Goal: Task Accomplishment & Management: Complete application form

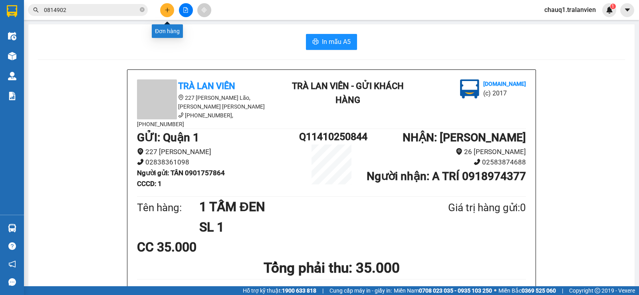
click at [166, 12] on icon "plus" at bounding box center [168, 10] width 6 height 6
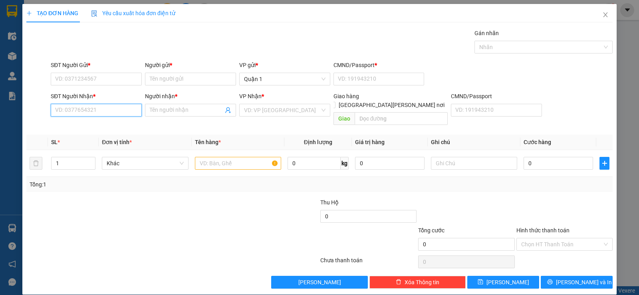
click at [90, 105] on input "SĐT Người Nhận *" at bounding box center [96, 110] width 91 height 13
click at [77, 130] on div "0935979803 - QUÂN KHATOCO" at bounding box center [95, 126] width 81 height 9
type input "0935979803"
type input "QUÂN KHATOCO"
type input "0935979803"
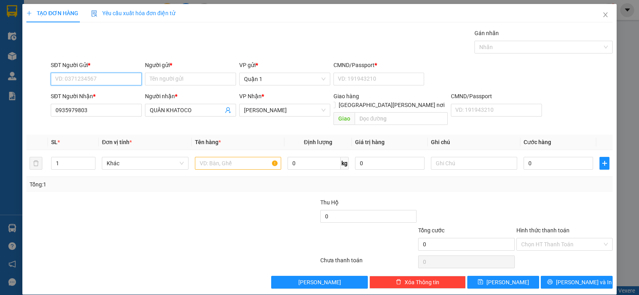
click at [66, 81] on input "SĐT Người Gửi *" at bounding box center [96, 79] width 91 height 13
click at [92, 92] on div "0907876360 - MINH" at bounding box center [95, 95] width 81 height 9
type input "0907876360"
type input "MINH"
type input "056204003478"
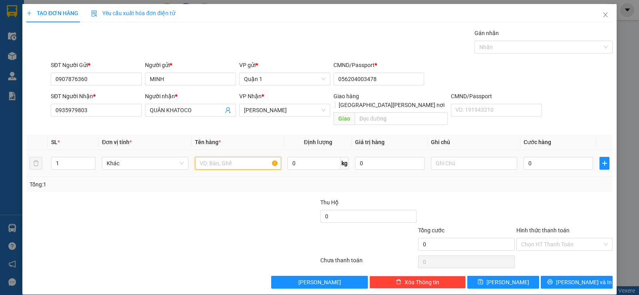
click at [212, 157] on input "text" at bounding box center [238, 163] width 86 height 13
type input "1 TẬP TRẮNG"
click at [546, 159] on input "0" at bounding box center [559, 163] width 70 height 13
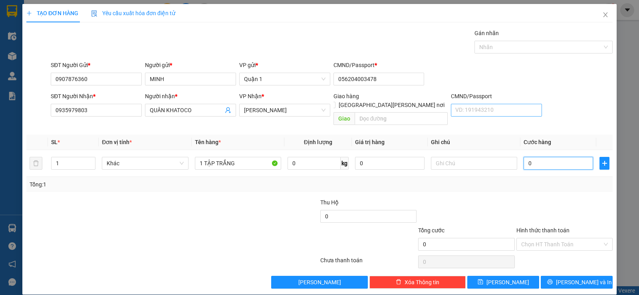
type input "3"
type input "35"
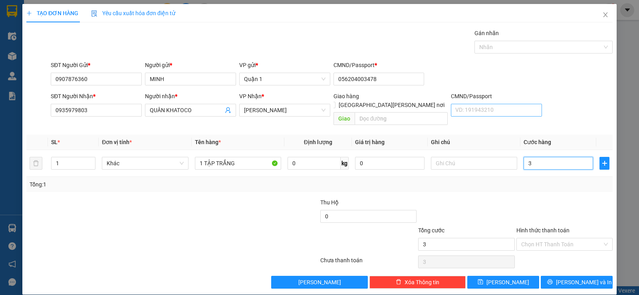
type input "35"
type input "35.000"
click at [565, 278] on span "[PERSON_NAME] và In" at bounding box center [584, 282] width 56 height 9
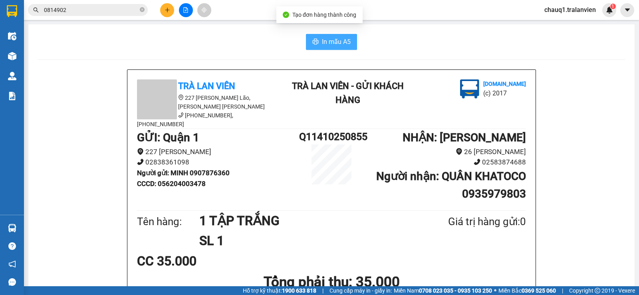
click at [317, 43] on button "In mẫu A5" at bounding box center [331, 42] width 51 height 16
click at [323, 40] on span "In mẫu A5" at bounding box center [336, 42] width 29 height 10
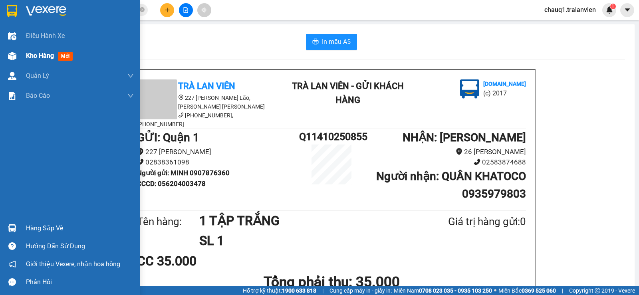
click at [31, 53] on span "Kho hàng" at bounding box center [40, 56] width 28 height 8
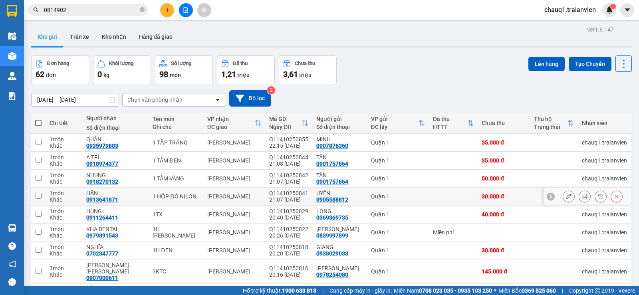
scroll to position [40, 0]
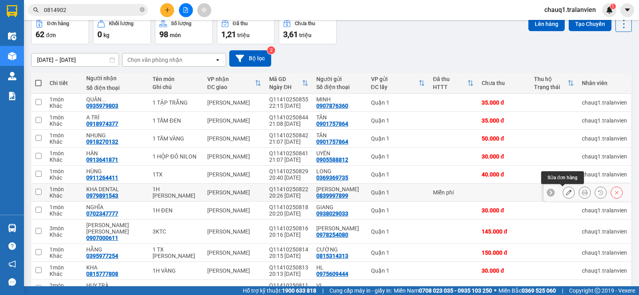
click at [563, 195] on button at bounding box center [568, 193] width 11 height 14
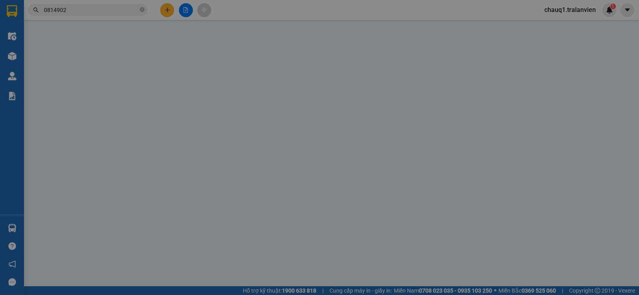
type input "0839997899"
type input "[PERSON_NAME]"
type input "1"
type input "0979891543"
type input "KHA DENTAL"
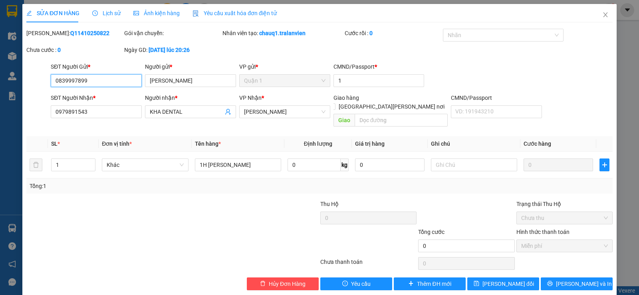
drag, startPoint x: 91, startPoint y: 81, endPoint x: 14, endPoint y: 93, distance: 77.2
click at [26, 91] on form "SĐT Người Gửi * 0839997899 0839997899 Người gửi * HẢI ĐĂNG VP gửi * Quận 1 CMND…" at bounding box center [319, 96] width 586 height 68
click at [603, 15] on icon "close" at bounding box center [605, 15] width 6 height 6
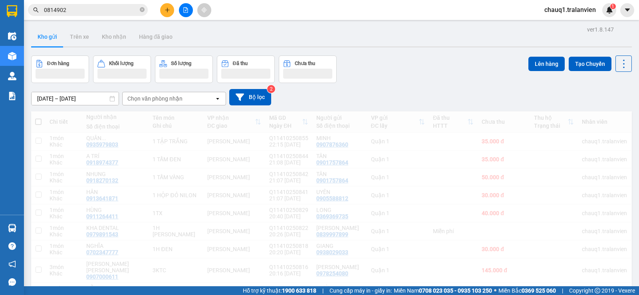
click at [602, 14] on span "chauq1.tralanvien" at bounding box center [570, 10] width 64 height 10
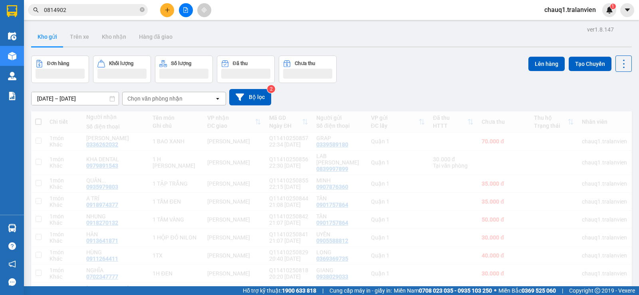
click at [81, 2] on div "Kết quả [PERSON_NAME] ( 2 ) Bộ lọc Mã ĐH Trạng thái Món hàng Thu hộ [PERSON_NAM…" at bounding box center [319, 10] width 639 height 20
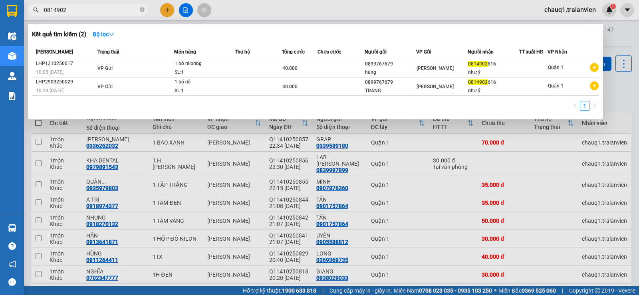
click at [76, 7] on input "0814902" at bounding box center [91, 10] width 94 height 9
click at [73, 10] on input "0814902" at bounding box center [91, 10] width 94 height 9
click at [72, 11] on input "0814902" at bounding box center [91, 10] width 94 height 9
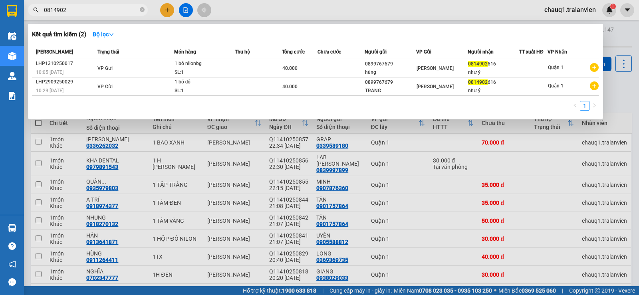
paste input "39997899"
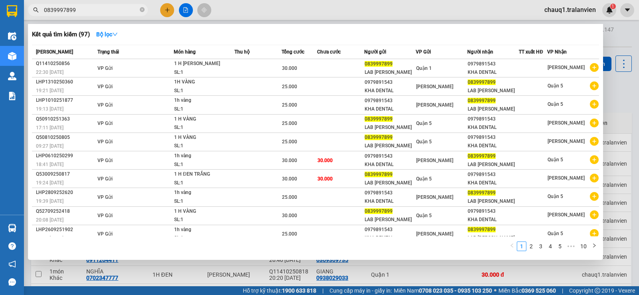
type input "0839997899"
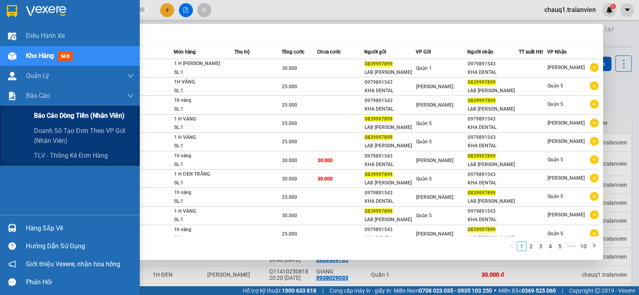
drag, startPoint x: 44, startPoint y: 100, endPoint x: 41, endPoint y: 108, distance: 8.8
click at [42, 101] on div "Báo cáo" at bounding box center [80, 96] width 108 height 20
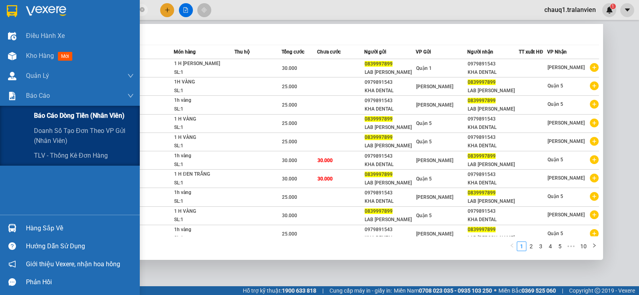
click at [43, 114] on span "Báo cáo dòng tiền (nhân viên)" at bounding box center [79, 116] width 91 height 10
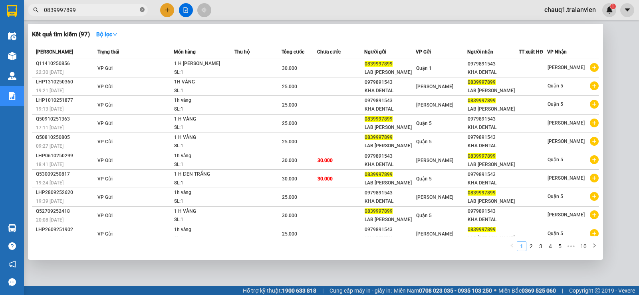
click at [143, 10] on icon "close-circle" at bounding box center [142, 9] width 5 height 5
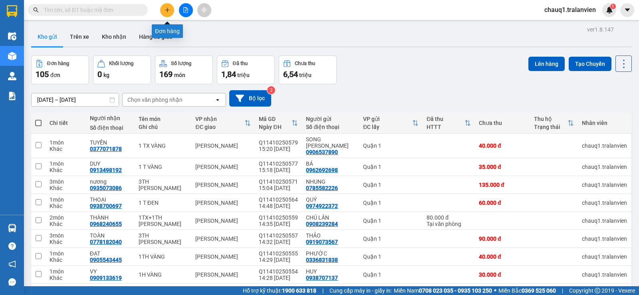
click at [170, 10] on icon "plus" at bounding box center [168, 10] width 6 height 6
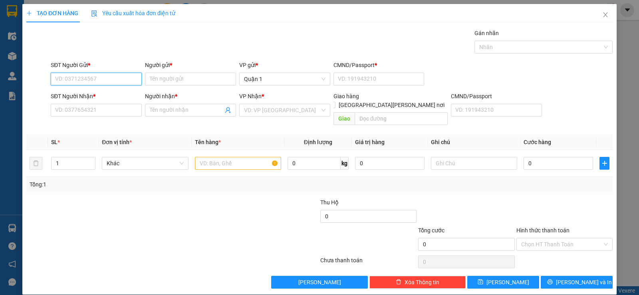
click at [66, 76] on input "SĐT Người Gửi *" at bounding box center [96, 79] width 91 height 13
paste input "0839997899"
type input "0839997899"
click at [98, 94] on div "0839997899 - LAB HẢI ĐĂNG" at bounding box center [95, 95] width 81 height 9
type input "LAB [PERSON_NAME]"
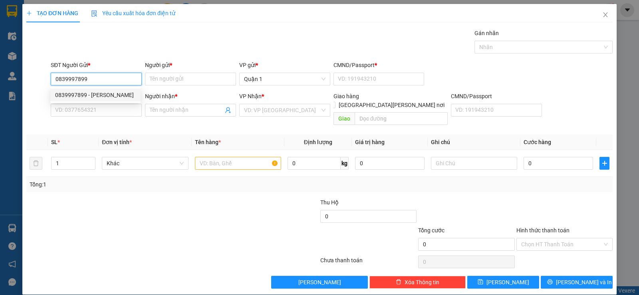
type input "1"
type input "0979891543"
type input "KHA DENTAL"
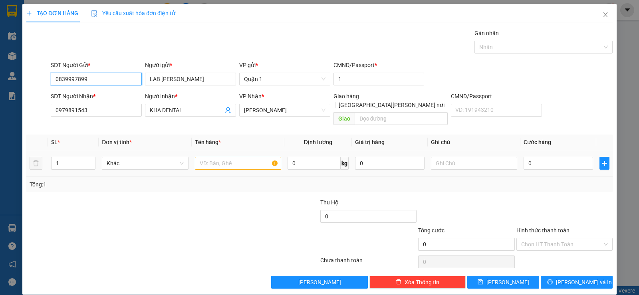
type input "0839997899"
click at [210, 157] on input "text" at bounding box center [238, 163] width 86 height 13
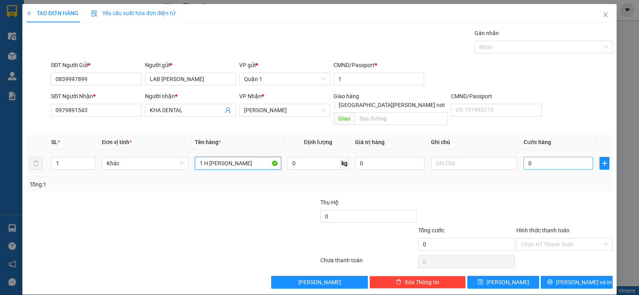
type input "1 H [PERSON_NAME]"
click at [559, 157] on input "0" at bounding box center [559, 163] width 70 height 13
type input "3"
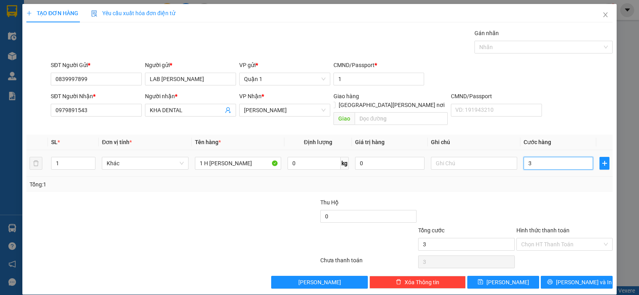
type input "30"
type input "30.000"
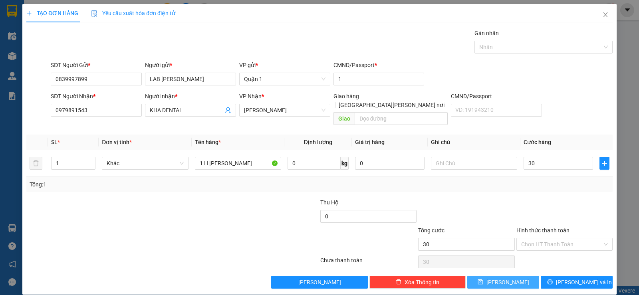
type input "30.000"
click at [523, 276] on button "[PERSON_NAME]" at bounding box center [503, 282] width 72 height 13
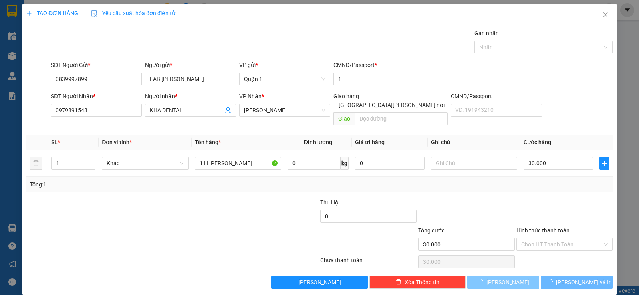
type input "0"
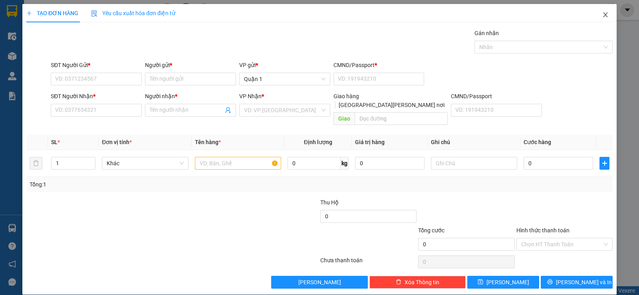
click at [602, 15] on icon "close" at bounding box center [605, 15] width 6 height 6
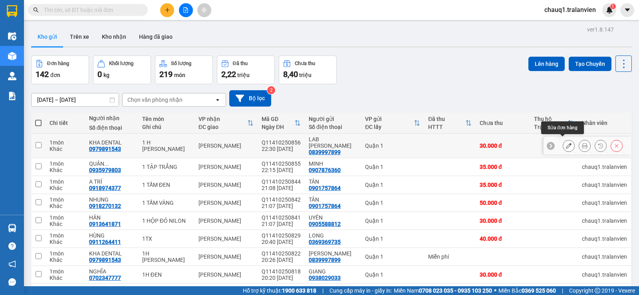
click at [565, 139] on button at bounding box center [568, 146] width 11 height 14
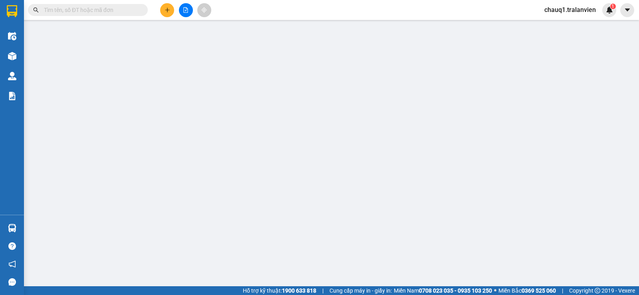
type input "0839997899"
type input "LAB [PERSON_NAME]"
type input "1"
type input "0979891543"
type input "KHA DENTAL"
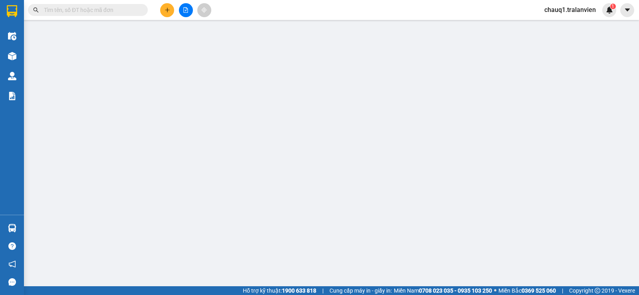
type input "30.000"
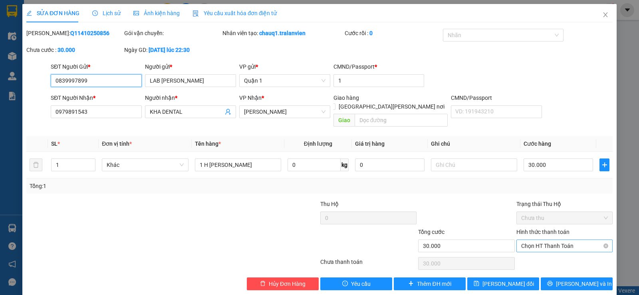
click at [553, 240] on span "Chọn HT Thanh Toán" at bounding box center [564, 246] width 87 height 12
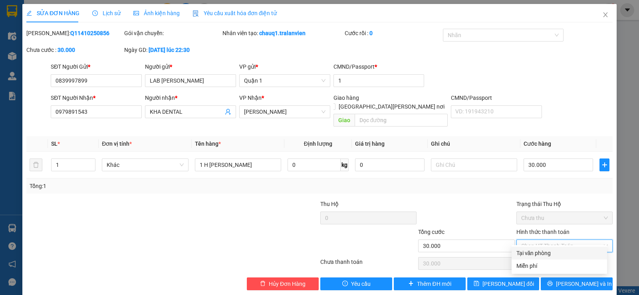
click at [539, 256] on div "Tại văn phòng" at bounding box center [560, 253] width 86 height 9
type input "0"
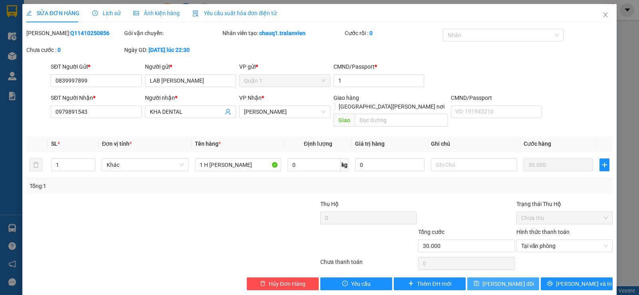
click at [510, 280] on span "[PERSON_NAME] đổi" at bounding box center [509, 284] width 52 height 9
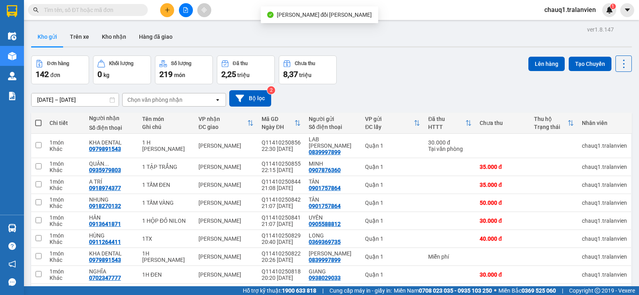
click at [78, 12] on input "text" at bounding box center [91, 10] width 94 height 9
paste input "0839997899"
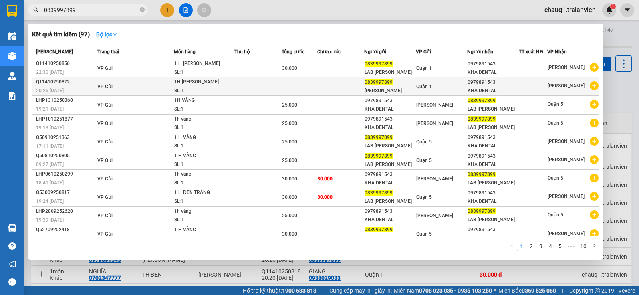
type input "0839997899"
click at [521, 87] on div at bounding box center [533, 86] width 28 height 8
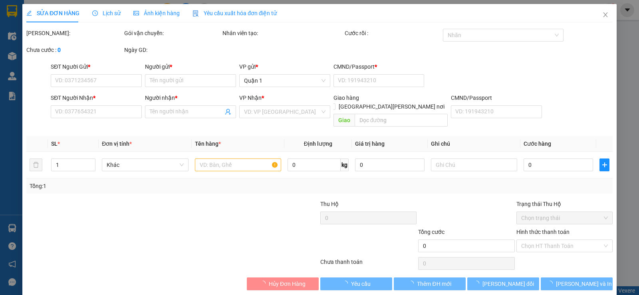
type input "0839997899"
type input "[PERSON_NAME]"
type input "1"
type input "0979891543"
type input "KHA DENTAL"
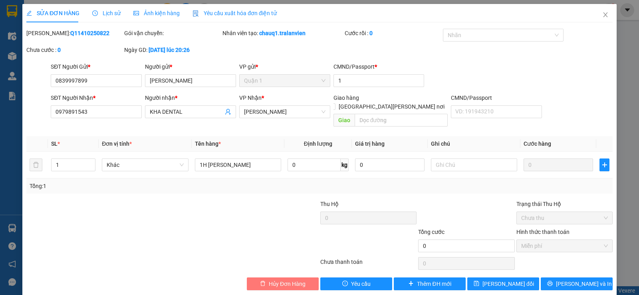
click at [276, 280] on span "Hủy Đơn Hàng" at bounding box center [287, 284] width 37 height 9
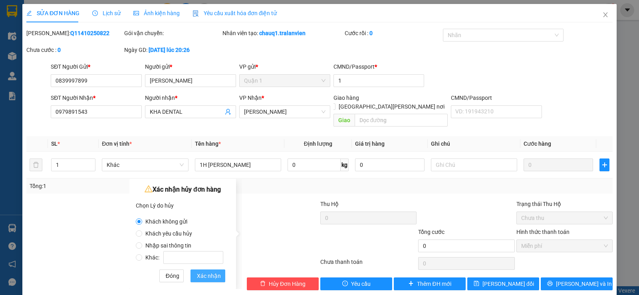
click at [204, 274] on span "Xác nhận" at bounding box center [209, 276] width 24 height 9
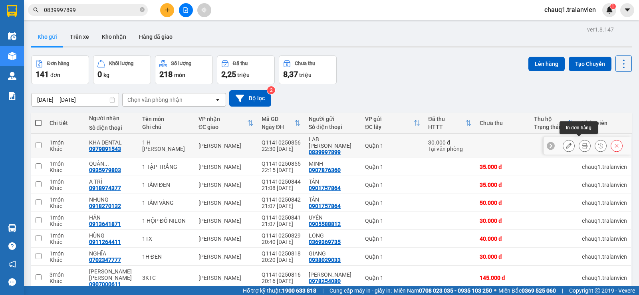
click at [582, 143] on icon at bounding box center [585, 146] width 6 height 6
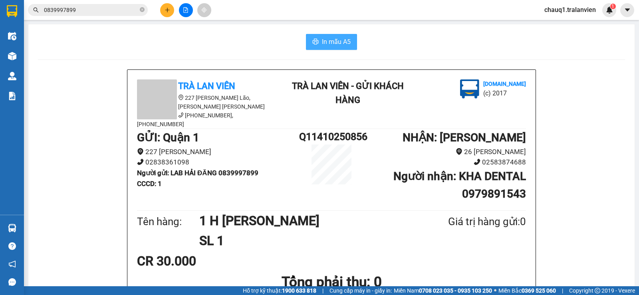
click at [336, 41] on span "In mẫu A5" at bounding box center [336, 42] width 29 height 10
click at [330, 46] on span "In mẫu A5" at bounding box center [336, 42] width 29 height 10
click at [163, 6] on button at bounding box center [167, 10] width 14 height 14
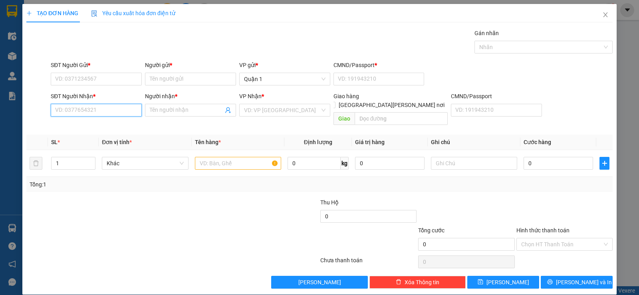
click at [72, 110] on input "SĐT Người Nhận *" at bounding box center [96, 110] width 91 height 13
type input "0336262032"
click at [156, 109] on input "Người nhận *" at bounding box center [187, 110] width 74 height 9
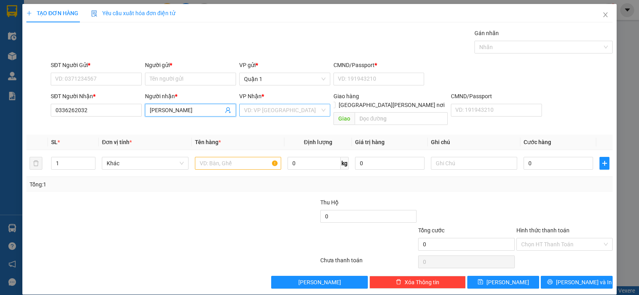
click at [272, 104] on div "VD: VP [GEOGRAPHIC_DATA]" at bounding box center [284, 110] width 91 height 13
type input "[PERSON_NAME]"
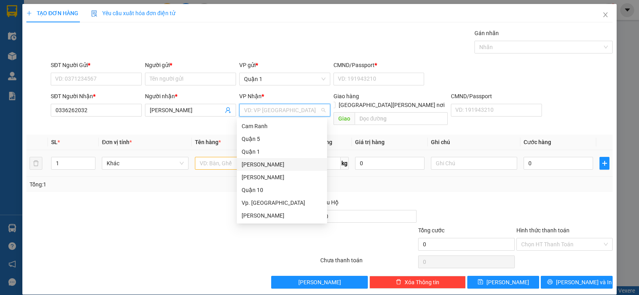
drag, startPoint x: 261, startPoint y: 168, endPoint x: 249, endPoint y: 157, distance: 16.4
click at [260, 168] on div "[PERSON_NAME]" at bounding box center [282, 164] width 81 height 9
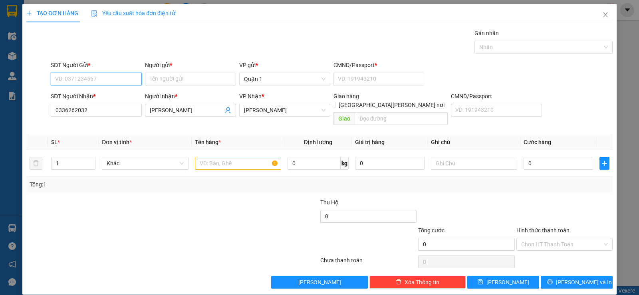
click at [104, 80] on input "SĐT Người Gửi *" at bounding box center [96, 79] width 91 height 13
click at [201, 158] on input "text" at bounding box center [238, 163] width 86 height 13
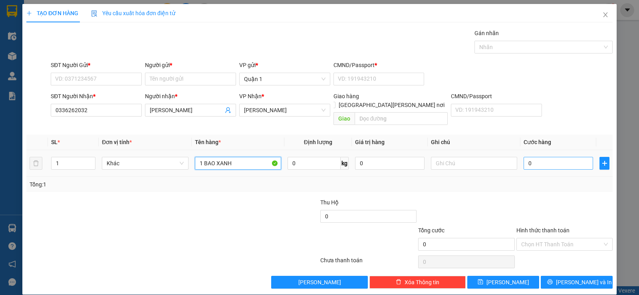
type input "1 BAO XANH"
click at [571, 157] on input "0" at bounding box center [559, 163] width 70 height 13
type input "7"
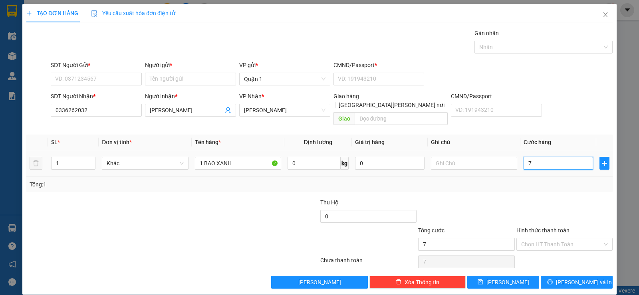
type input "70"
type input "70.000"
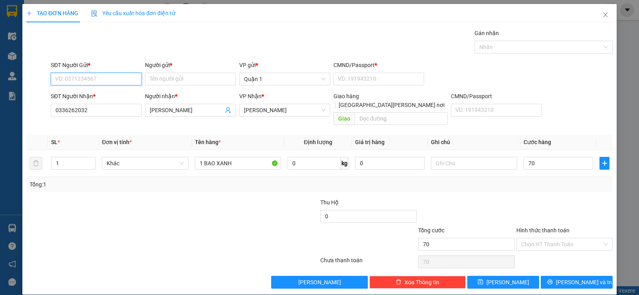
type input "70.000"
click at [60, 80] on input "SĐT Người Gửi *" at bounding box center [96, 79] width 91 height 13
type input "033959180"
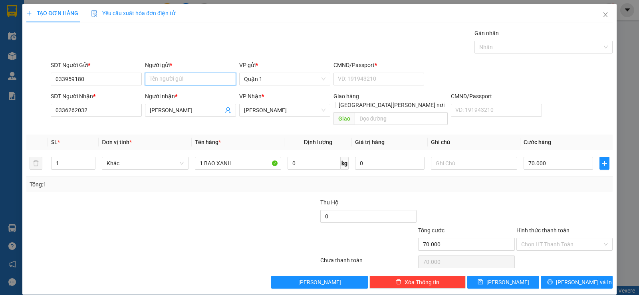
click at [159, 74] on input "Người gửi *" at bounding box center [190, 79] width 91 height 13
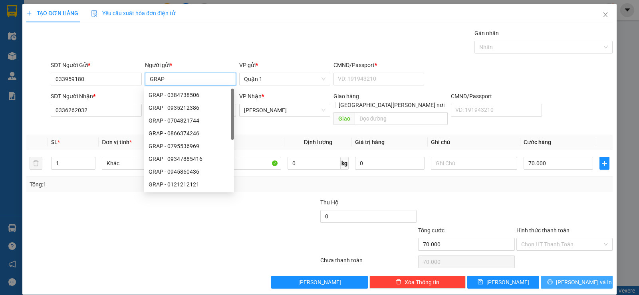
type input "GRAP"
click at [580, 278] on span "[PERSON_NAME] và In" at bounding box center [584, 282] width 56 height 9
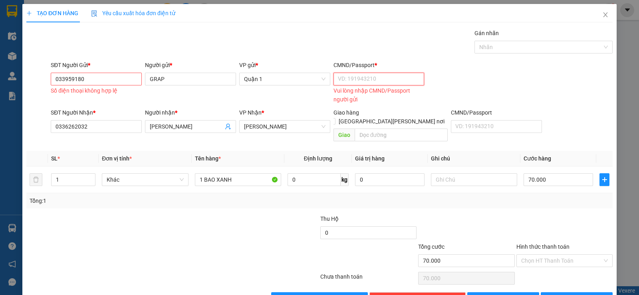
click at [352, 81] on input "CMND/Passport *" at bounding box center [379, 79] width 91 height 13
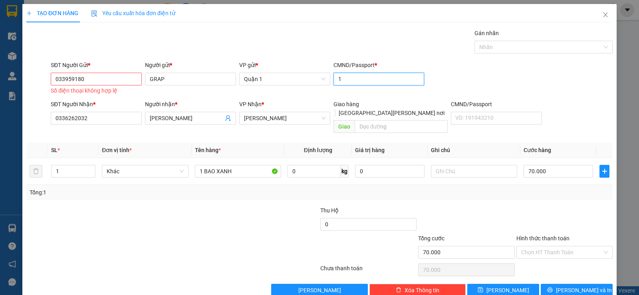
type input "1"
click at [85, 82] on input "033959180" at bounding box center [96, 79] width 91 height 13
click at [71, 77] on input "033959180" at bounding box center [96, 79] width 91 height 13
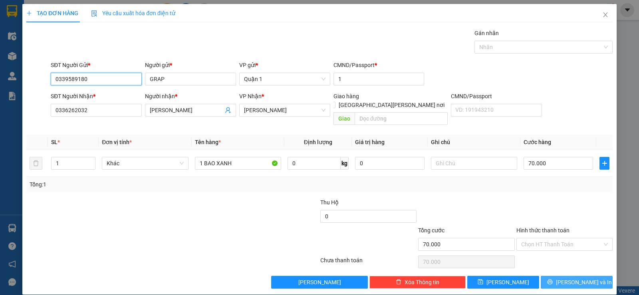
type input "0339589180"
click at [563, 276] on button "[PERSON_NAME] và In" at bounding box center [577, 282] width 72 height 13
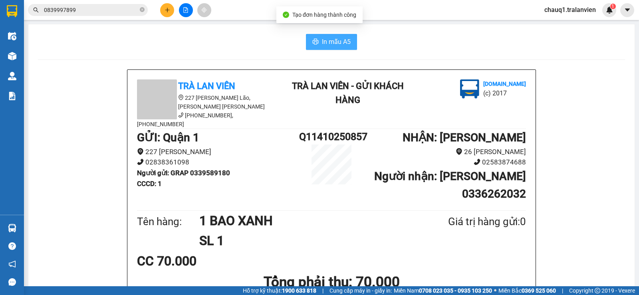
click at [318, 46] on button "In mẫu A5" at bounding box center [331, 42] width 51 height 16
